Goal: Task Accomplishment & Management: Manage account settings

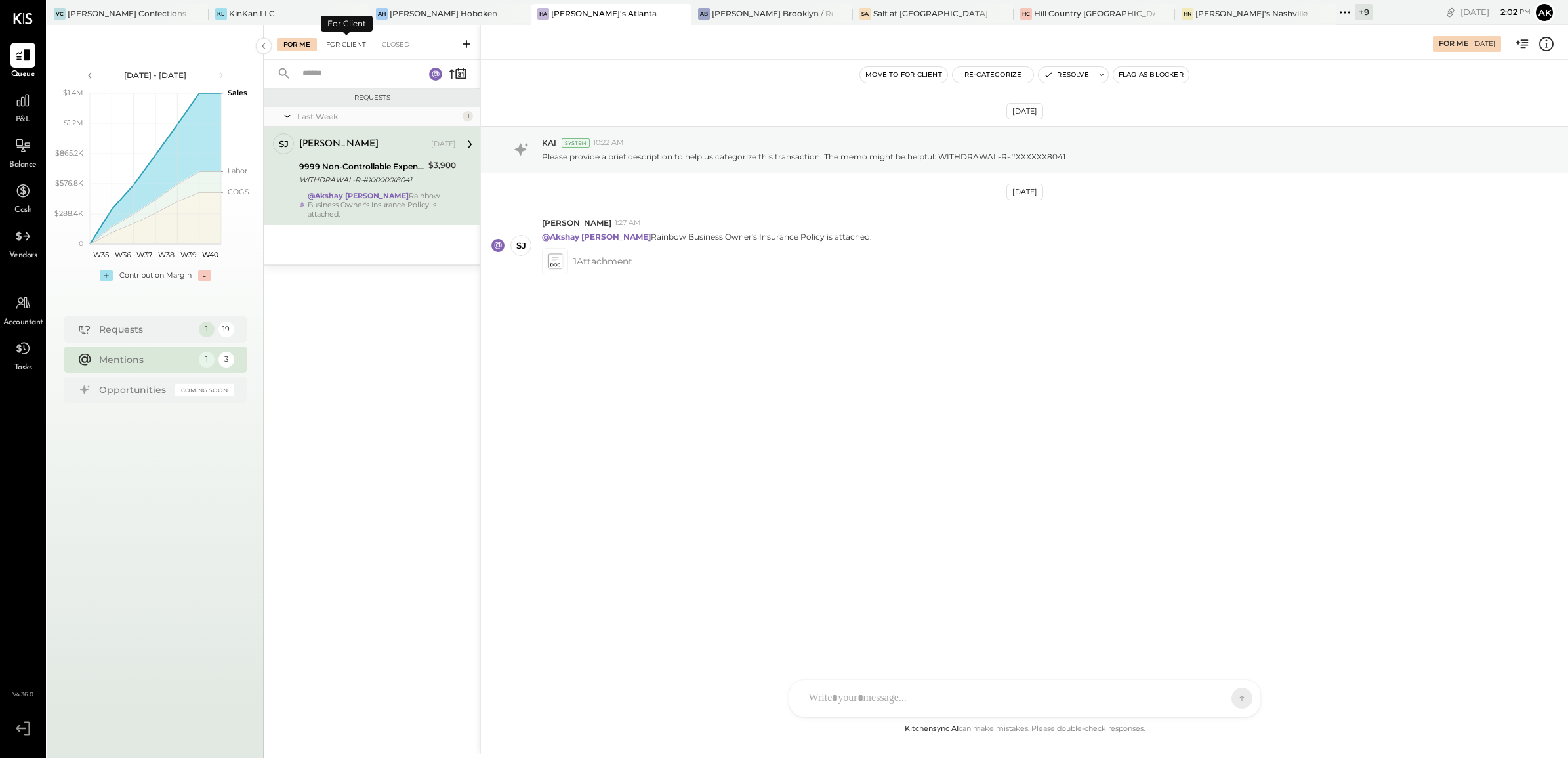
click at [354, 40] on div "For Client" at bounding box center [346, 44] width 53 height 13
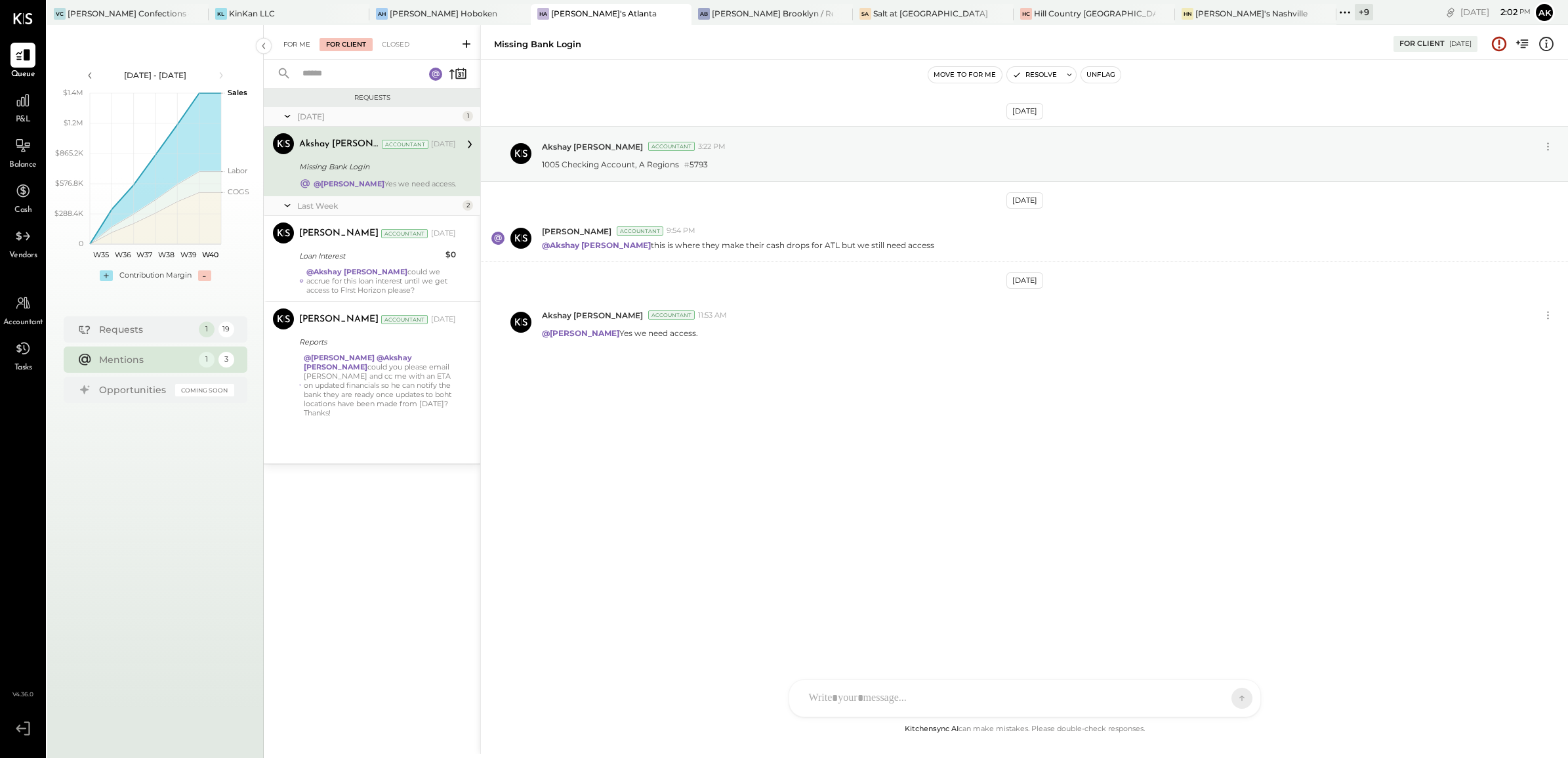
click at [306, 40] on div "For Me" at bounding box center [297, 44] width 40 height 13
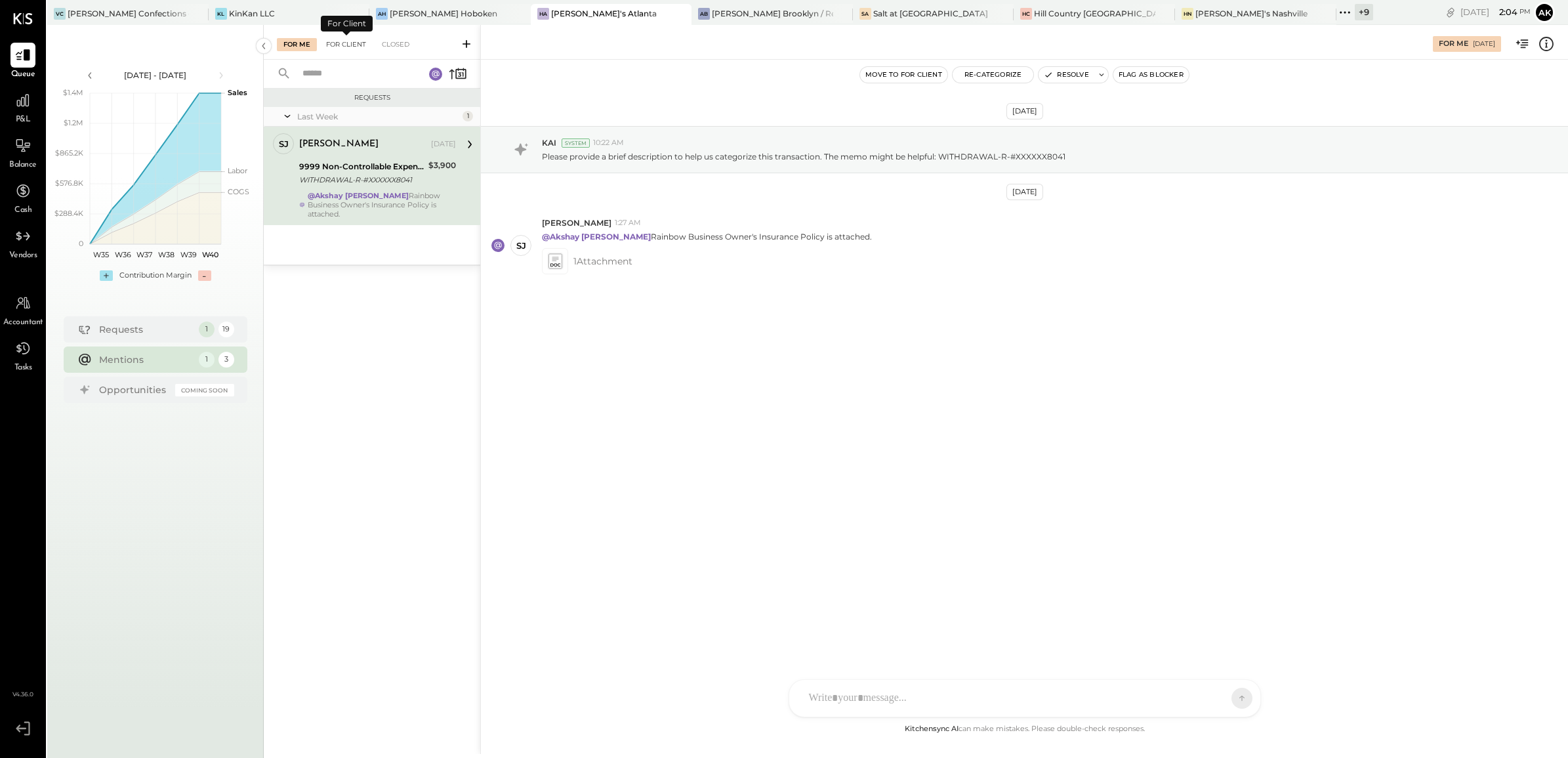
click at [341, 48] on div "For Client" at bounding box center [346, 44] width 53 height 13
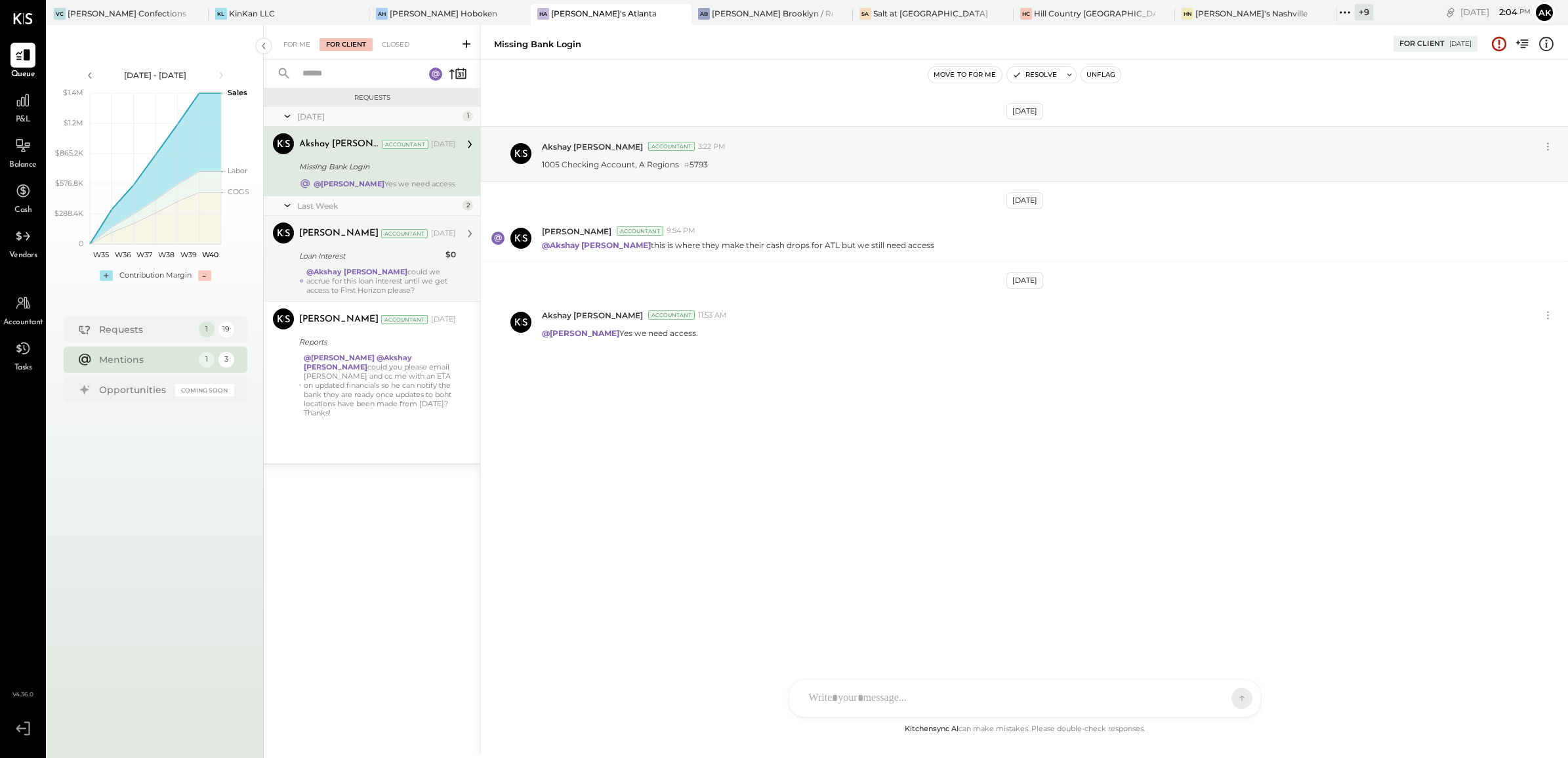
click at [395, 264] on div "Margot Bloch Accountant Sep 29, 2025 Loan Interest $0 @Akshay koshti could we a…" at bounding box center [377, 259] width 157 height 72
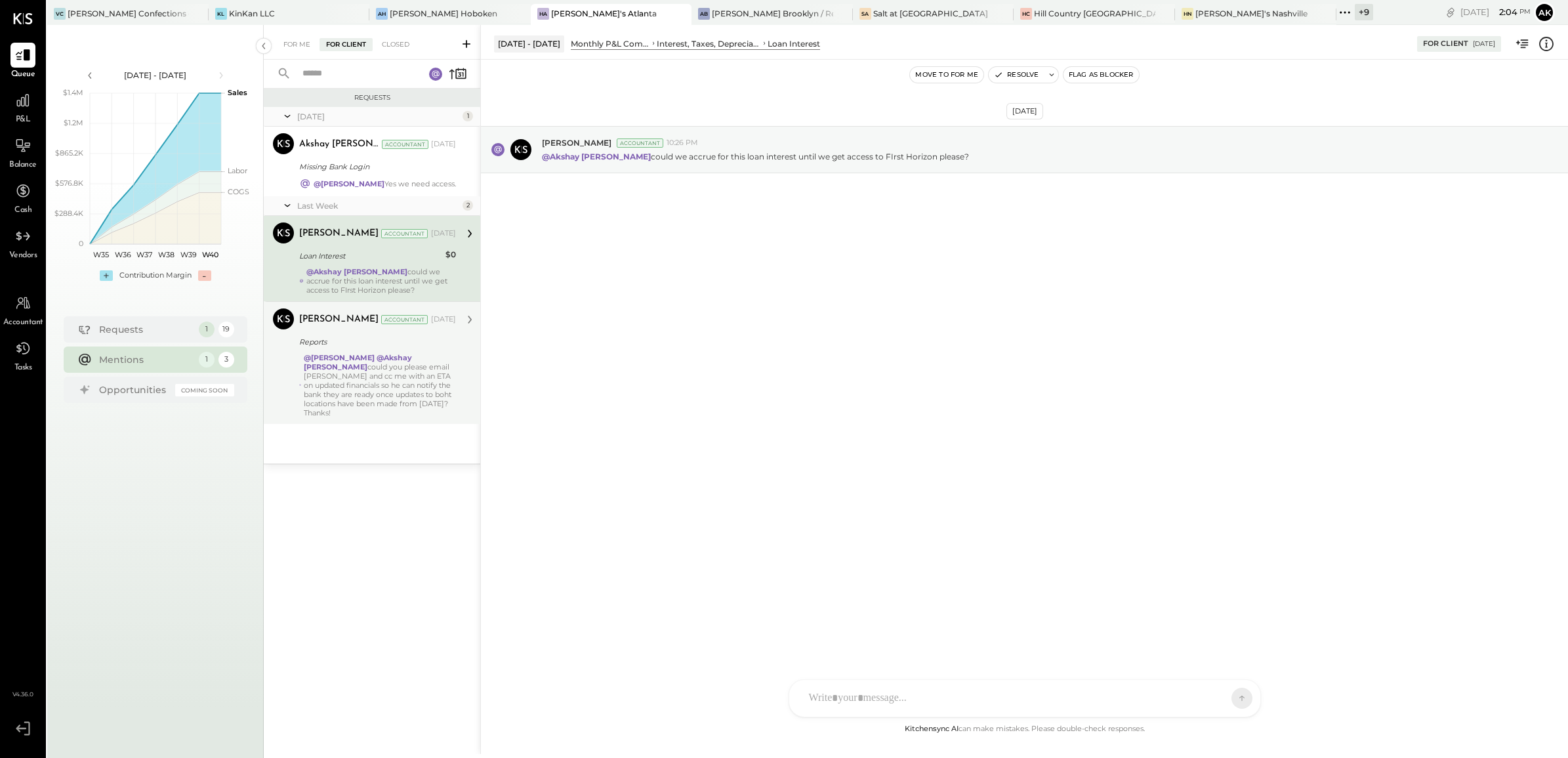
click at [381, 352] on div "Margot Bloch Accountant Sep 29, 2025 Reports @Margi Gandhi @Akshay koshti could…" at bounding box center [377, 363] width 157 height 109
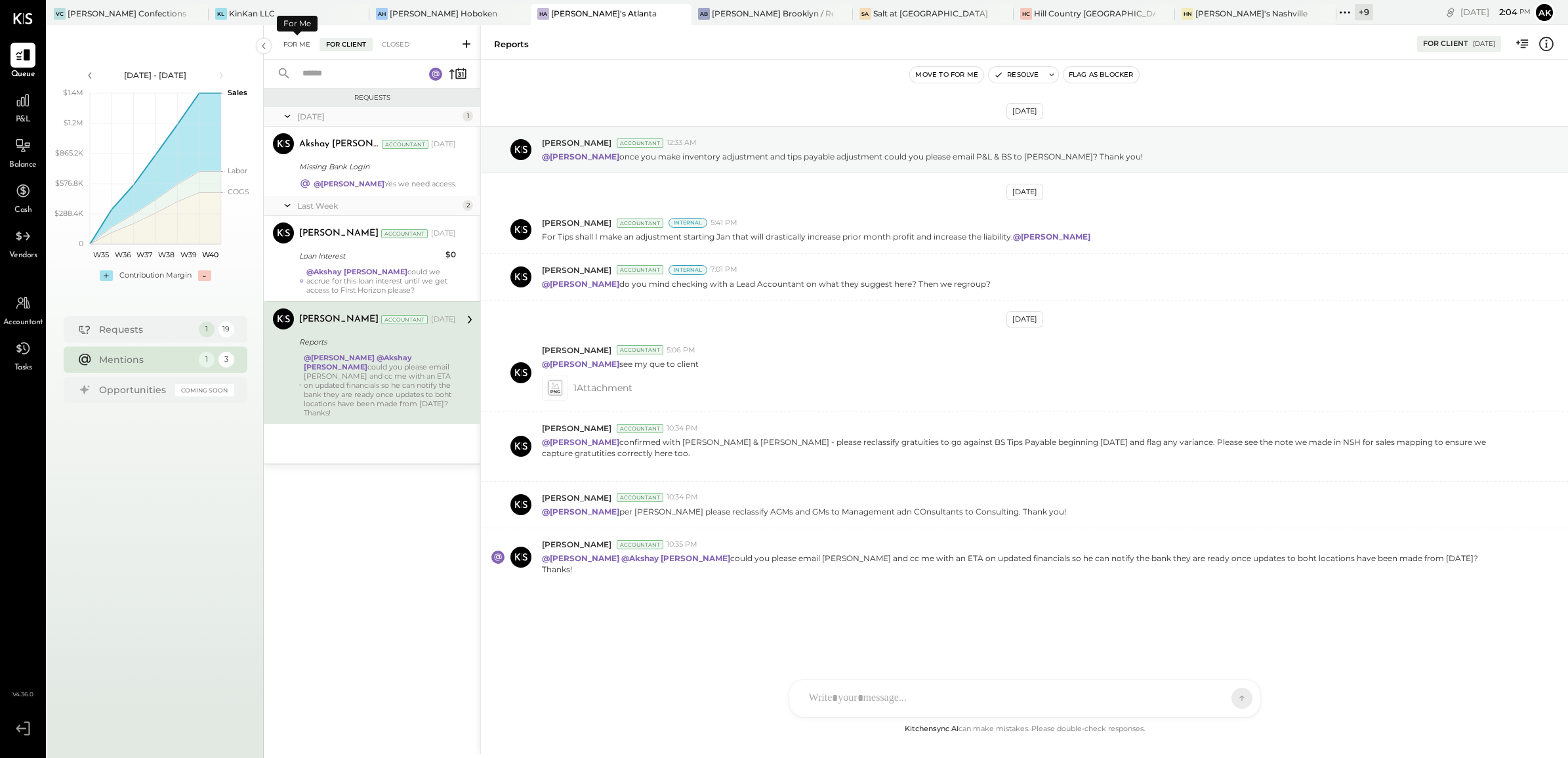
click at [307, 44] on div "For Me" at bounding box center [297, 44] width 40 height 13
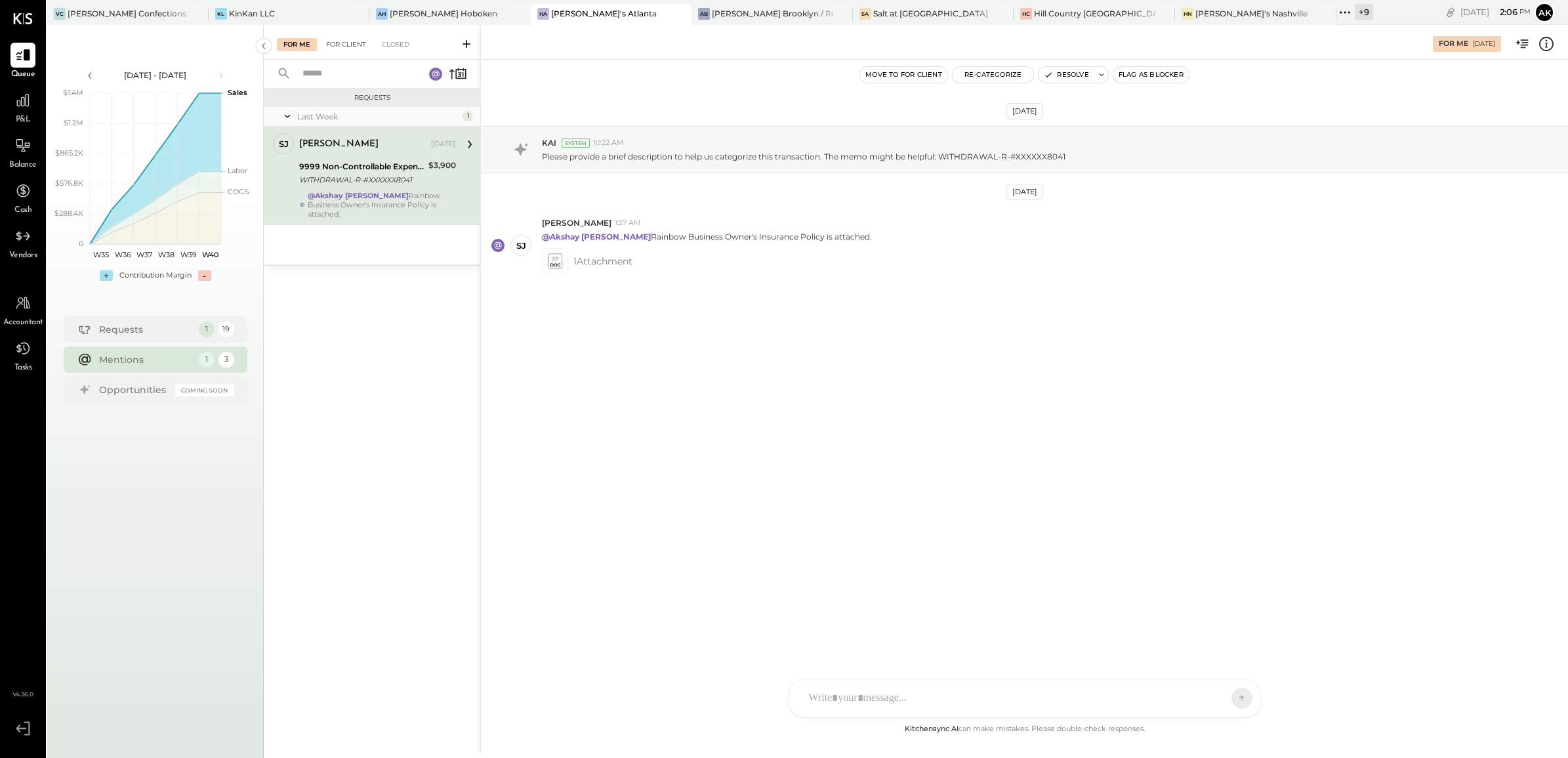
click at [360, 40] on div "For Client" at bounding box center [346, 44] width 53 height 13
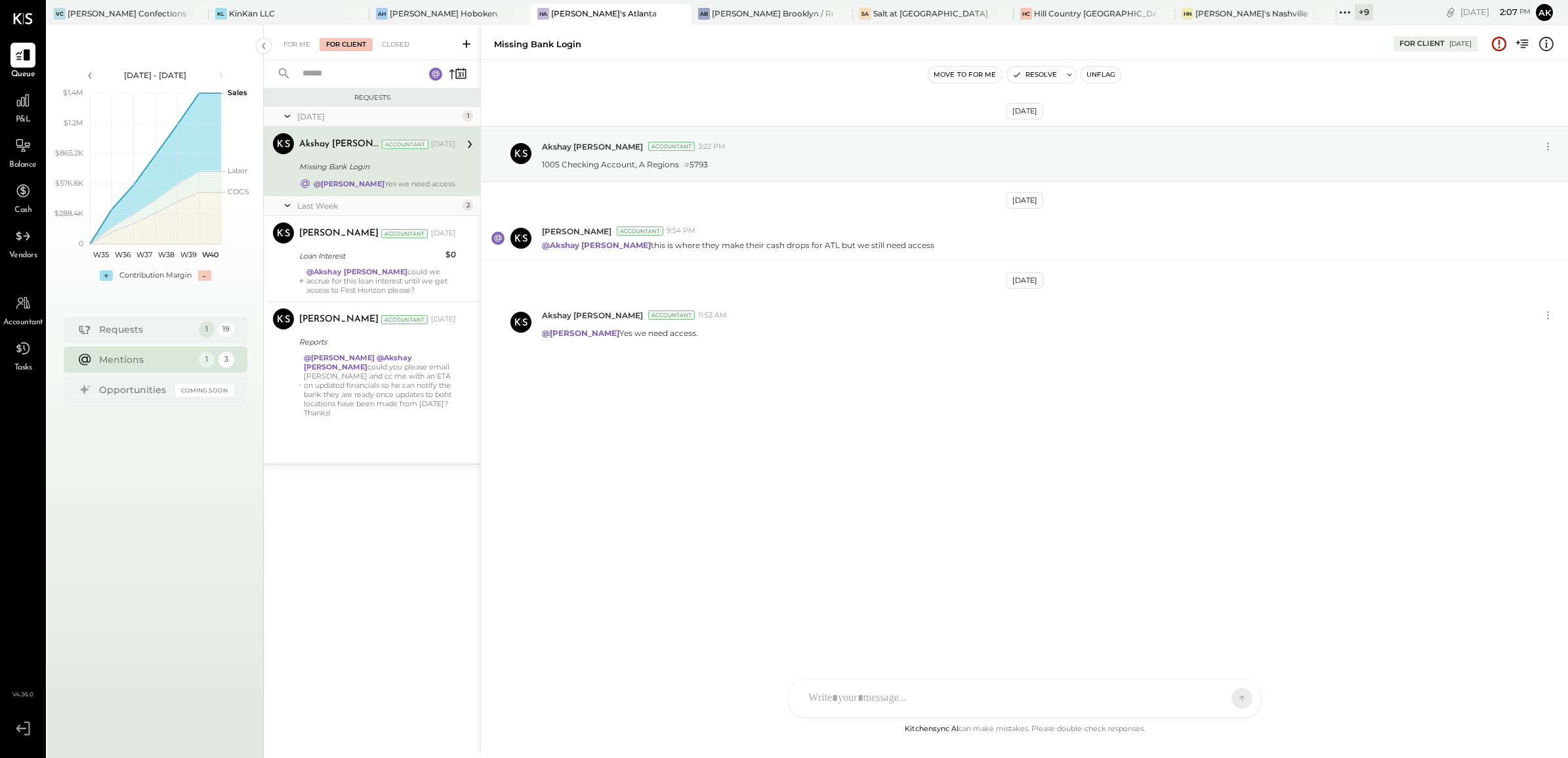
click at [282, 204] on icon at bounding box center [287, 204] width 13 height 32
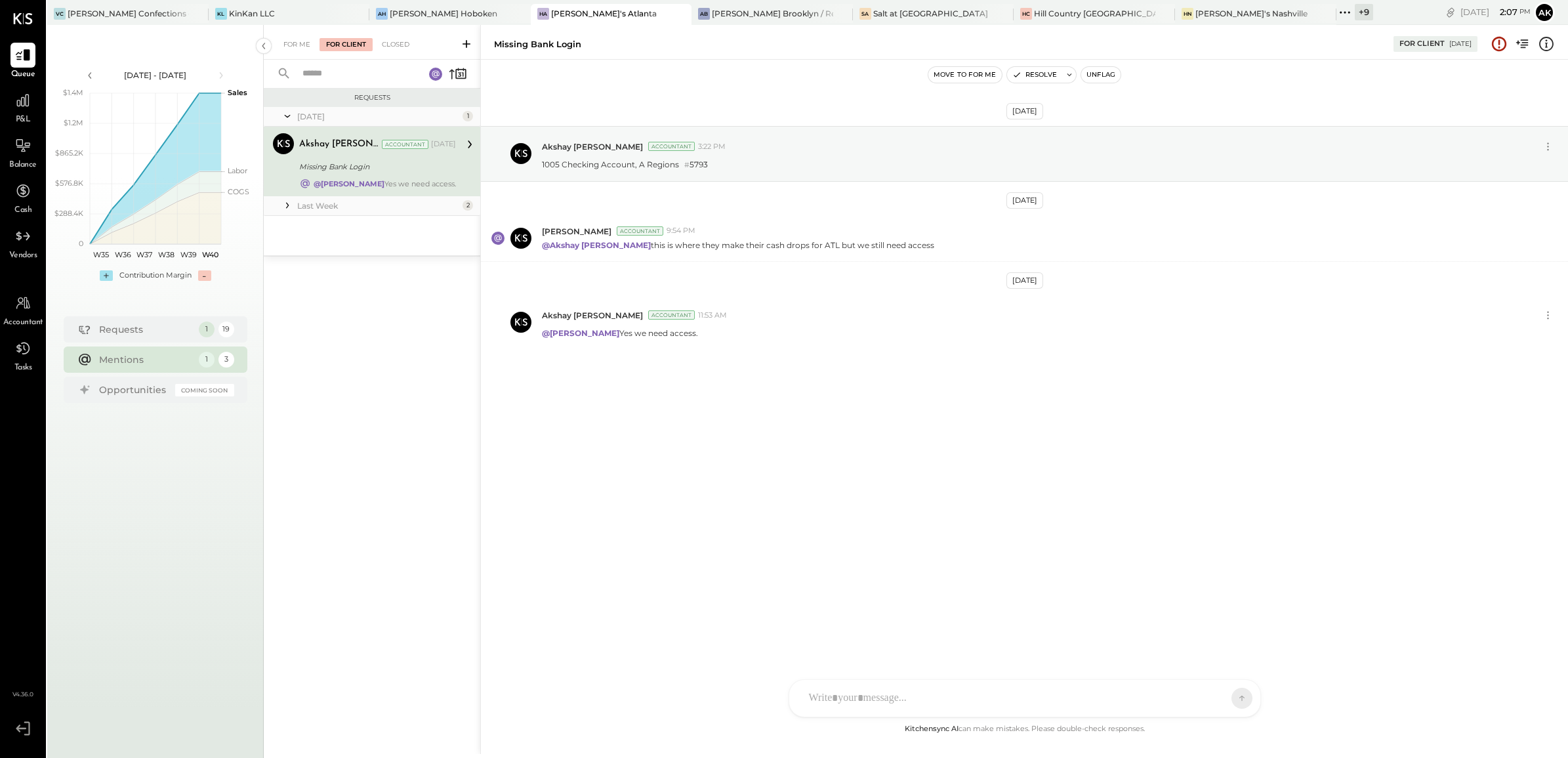
click at [282, 204] on icon at bounding box center [287, 205] width 13 height 13
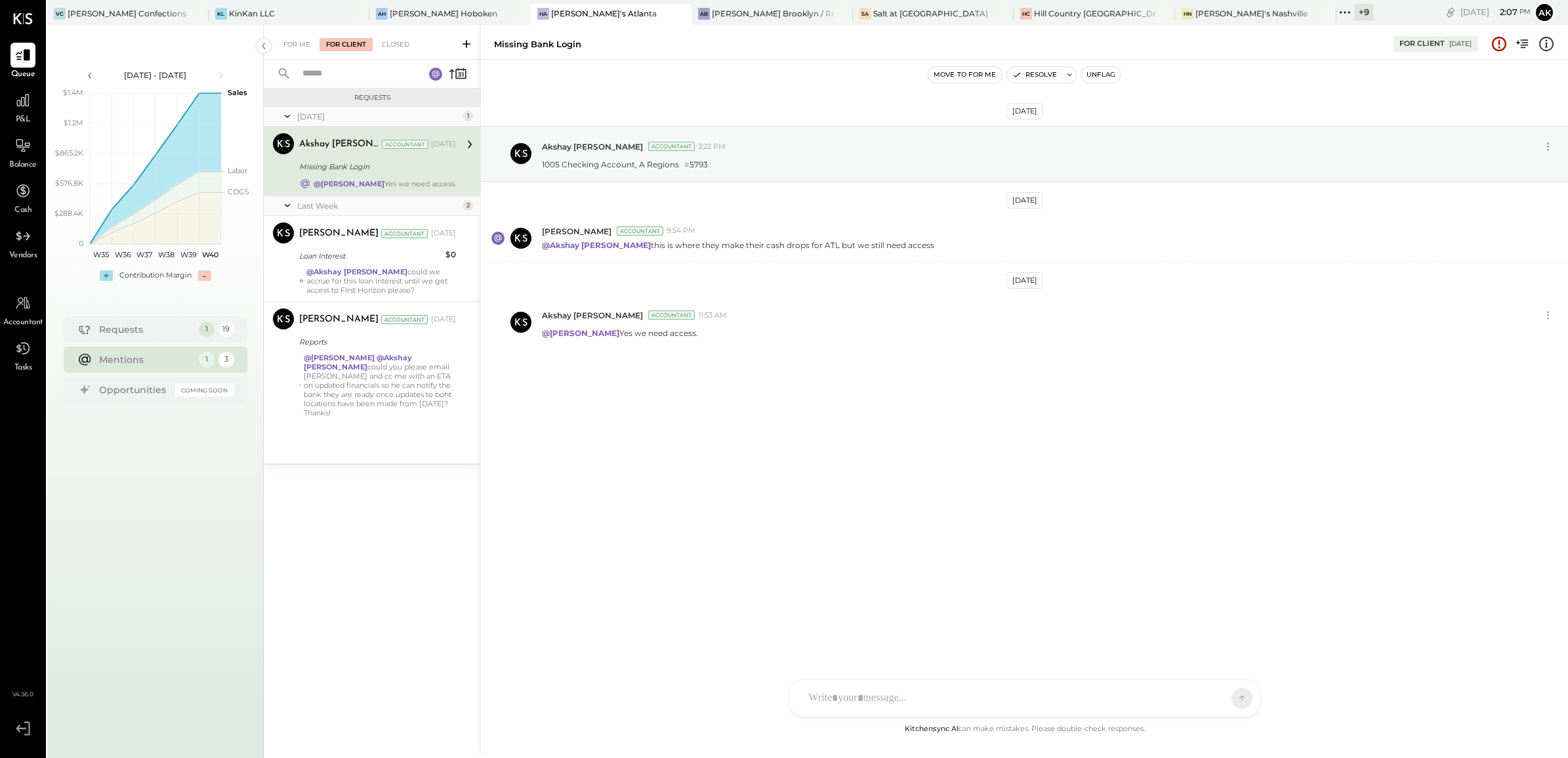
click at [281, 117] on icon at bounding box center [287, 116] width 13 height 32
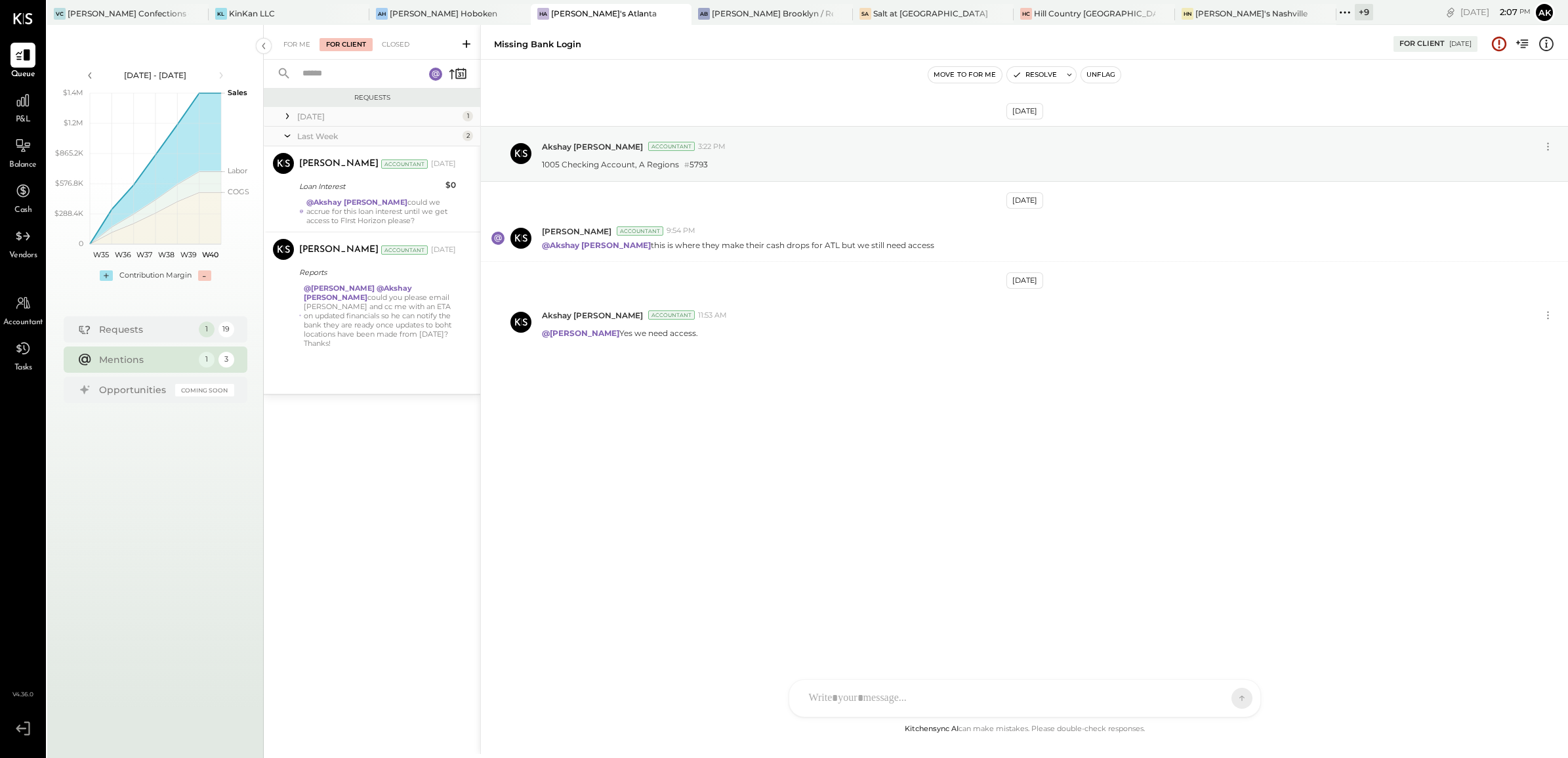
click at [281, 117] on icon at bounding box center [287, 116] width 13 height 13
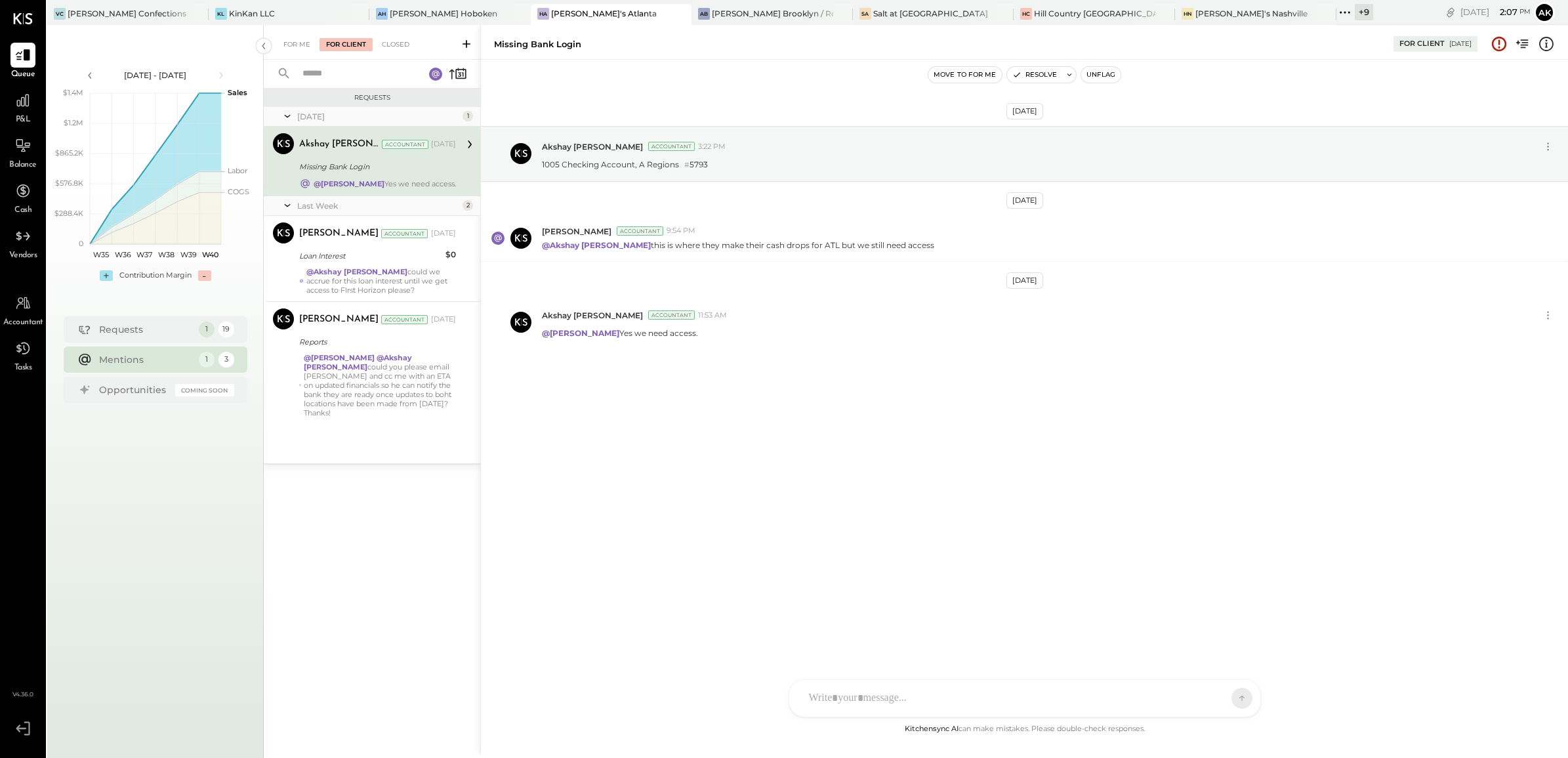
click at [551, 8] on div "[PERSON_NAME]'s Atlanta" at bounding box center [603, 13] width 105 height 11
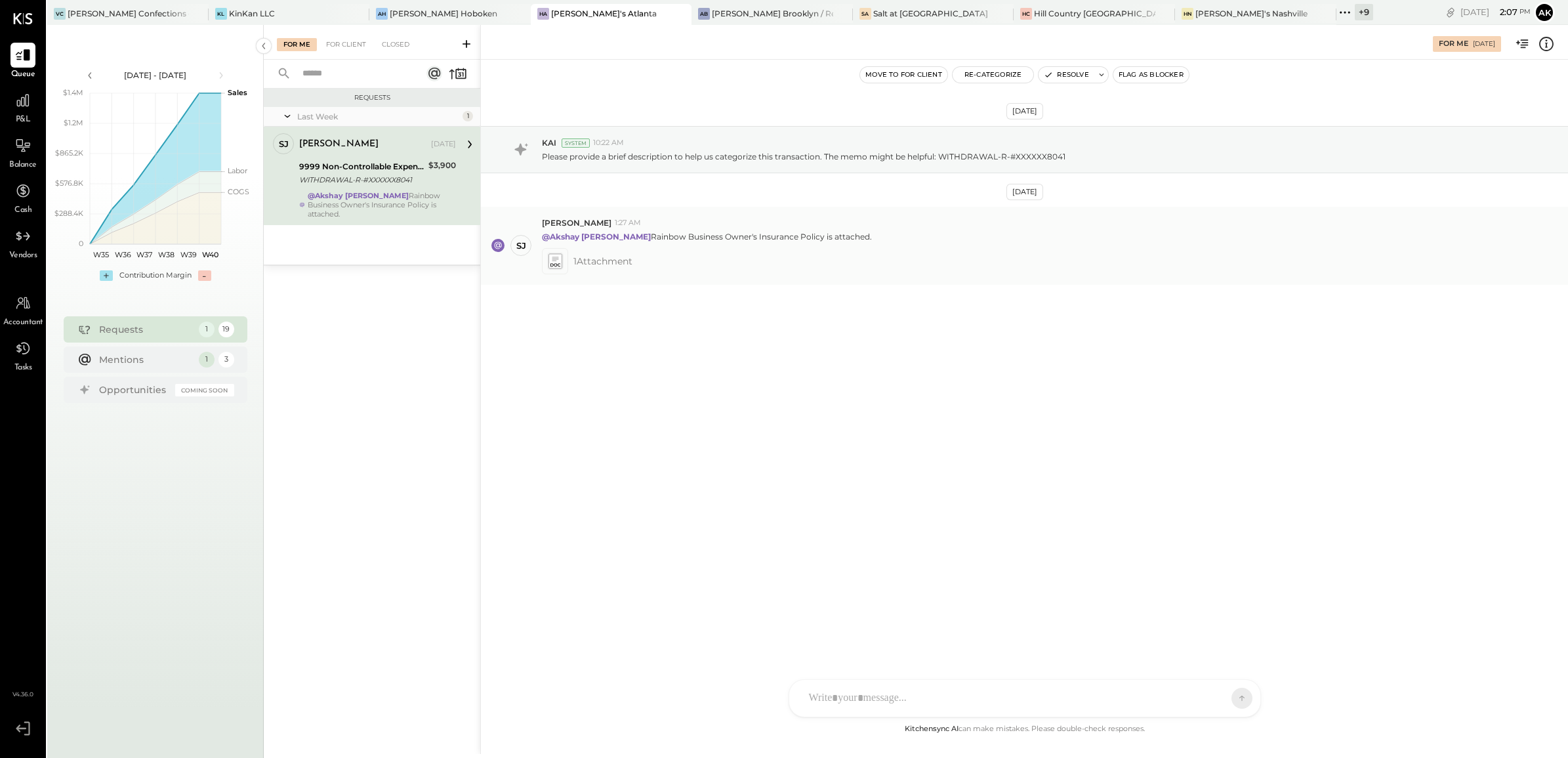
drag, startPoint x: 609, startPoint y: 237, endPoint x: 896, endPoint y: 234, distance: 287.0
click at [896, 234] on div "@Akshay koshti Rainbow Business Owner's Insurance Policy is attached." at bounding box center [1050, 235] width 1016 height 14
click at [342, 32] on div "For Me For Client Closed" at bounding box center [372, 42] width 217 height 35
click at [339, 43] on div "For Client" at bounding box center [346, 44] width 53 height 13
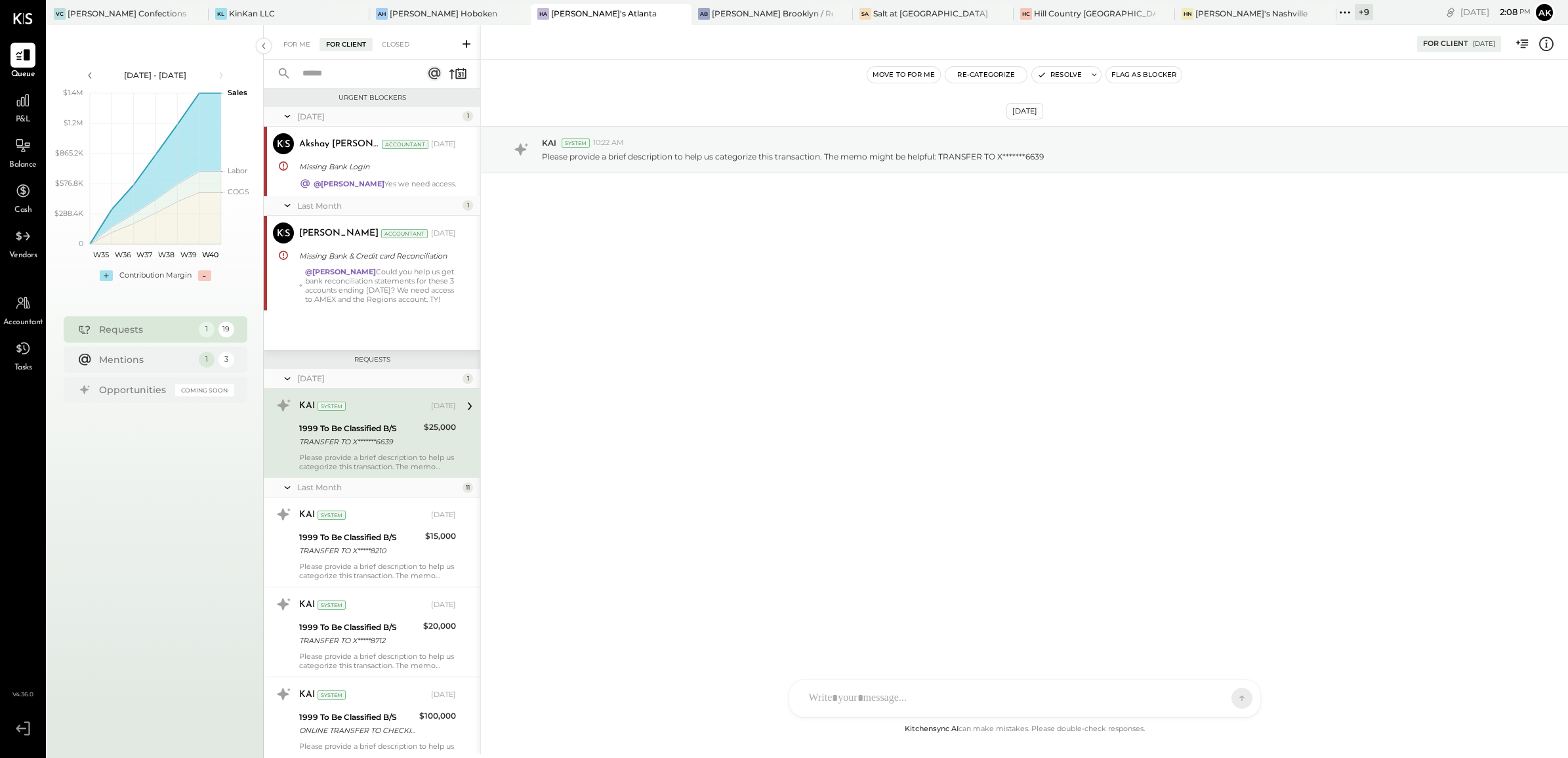
click at [363, 445] on div "TRANSFER TO X*******6639" at bounding box center [360, 441] width 121 height 13
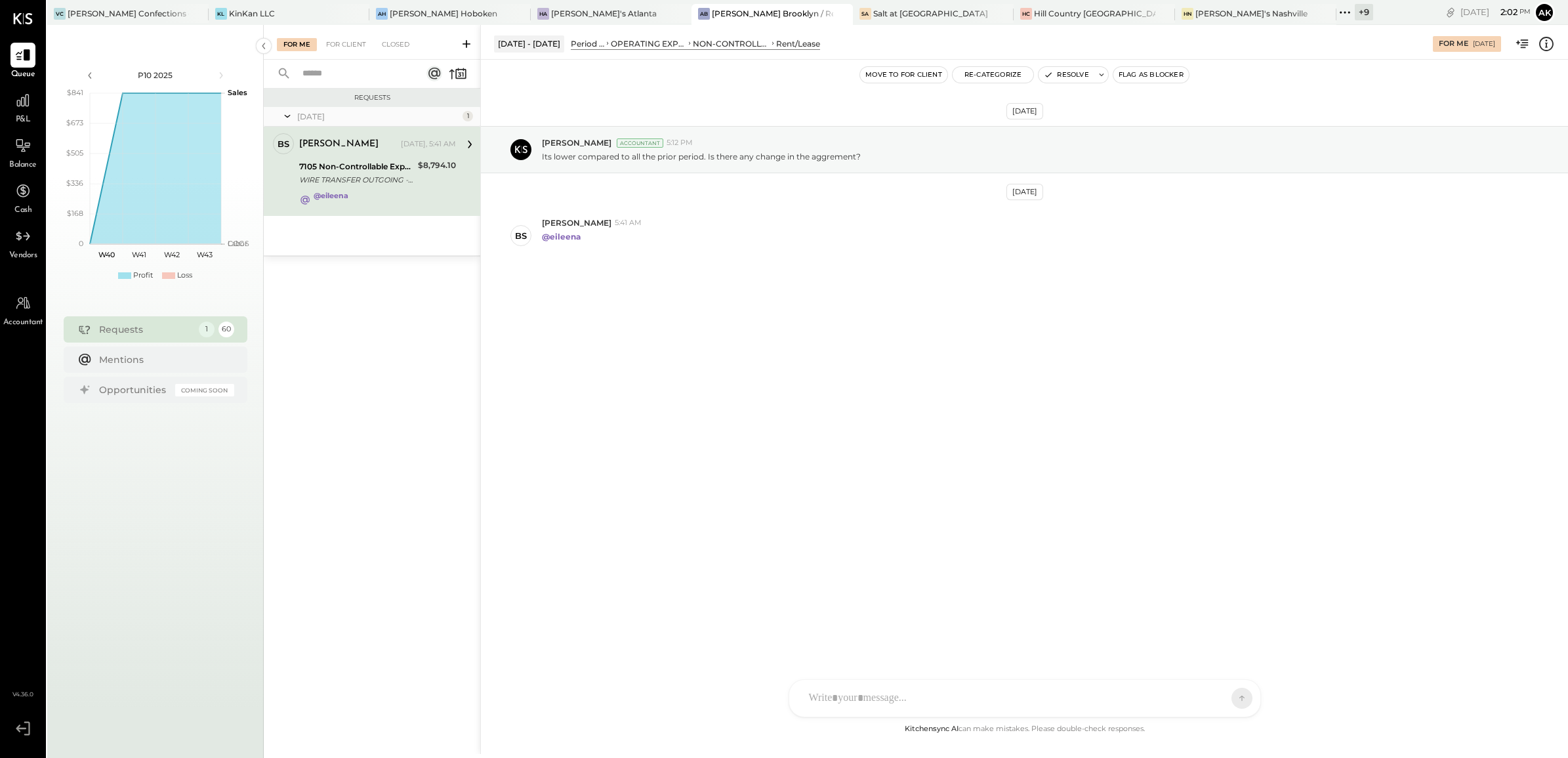
click at [895, 77] on button "Move to for client" at bounding box center [903, 75] width 87 height 16
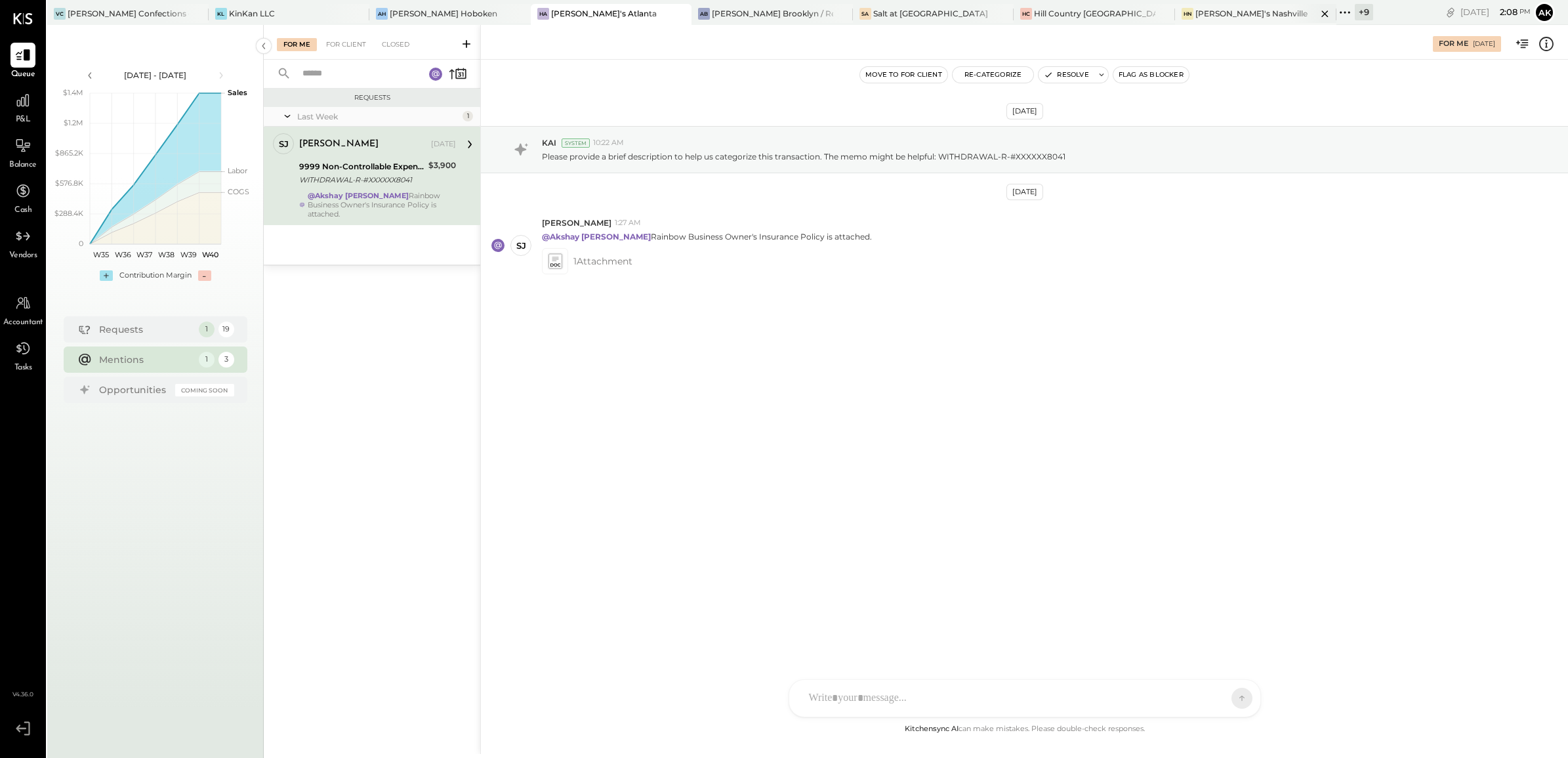
click at [1195, 11] on div "[PERSON_NAME]'s Nashville" at bounding box center [1251, 13] width 112 height 11
